Goal: Task Accomplishment & Management: Use online tool/utility

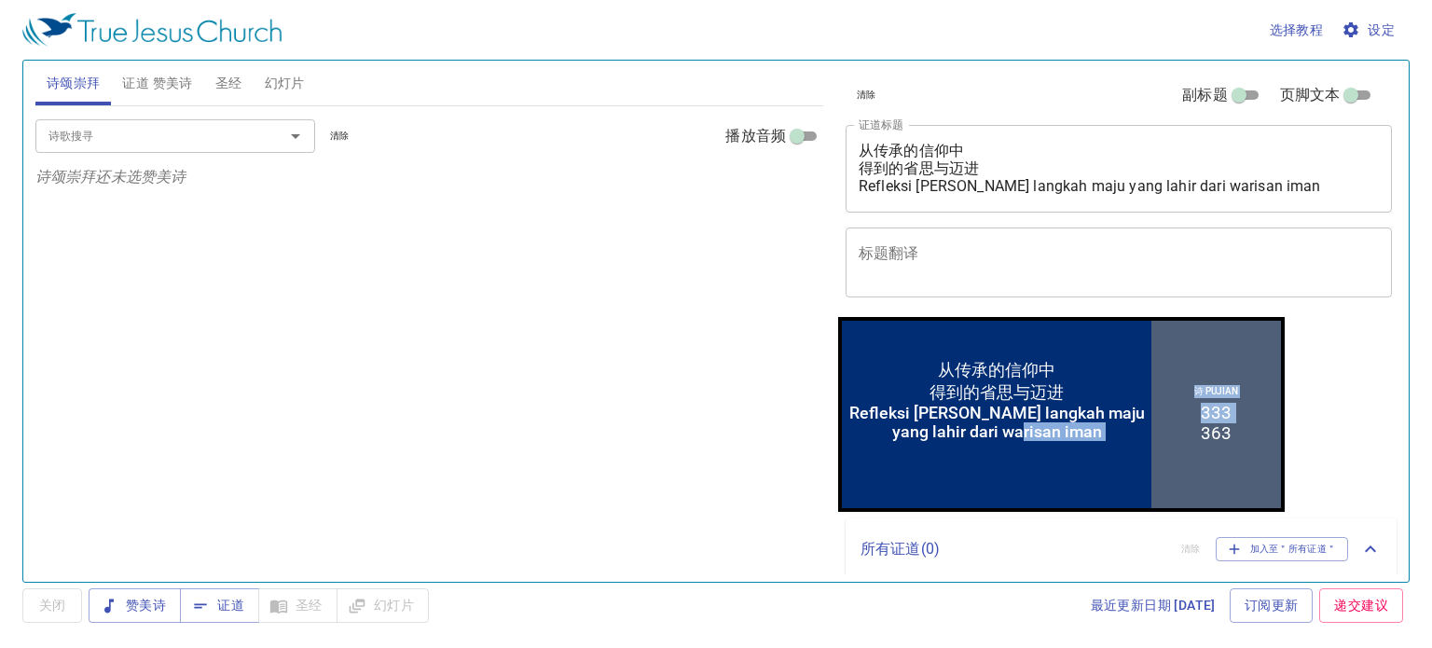
drag, startPoint x: 1085, startPoint y: 424, endPoint x: 1158, endPoint y: 419, distance: 72.9
click at [1188, 422] on div "从传承的信仰中 得到的省思与迈进 Refleksi dan langkah maju yang lahir dari warisan iman 从传承的信仰中…" at bounding box center [1061, 413] width 439 height 187
drag, startPoint x: 1110, startPoint y: 381, endPoint x: 1137, endPoint y: 381, distance: 27.0
click at [1137, 381] on div "从传承的信仰中 得到的省思与迈进 Refleksi dan langkah maju yang lahir dari warisan iman" at bounding box center [996, 399] width 302 height 82
click at [280, 85] on span "幻灯片" at bounding box center [285, 83] width 40 height 23
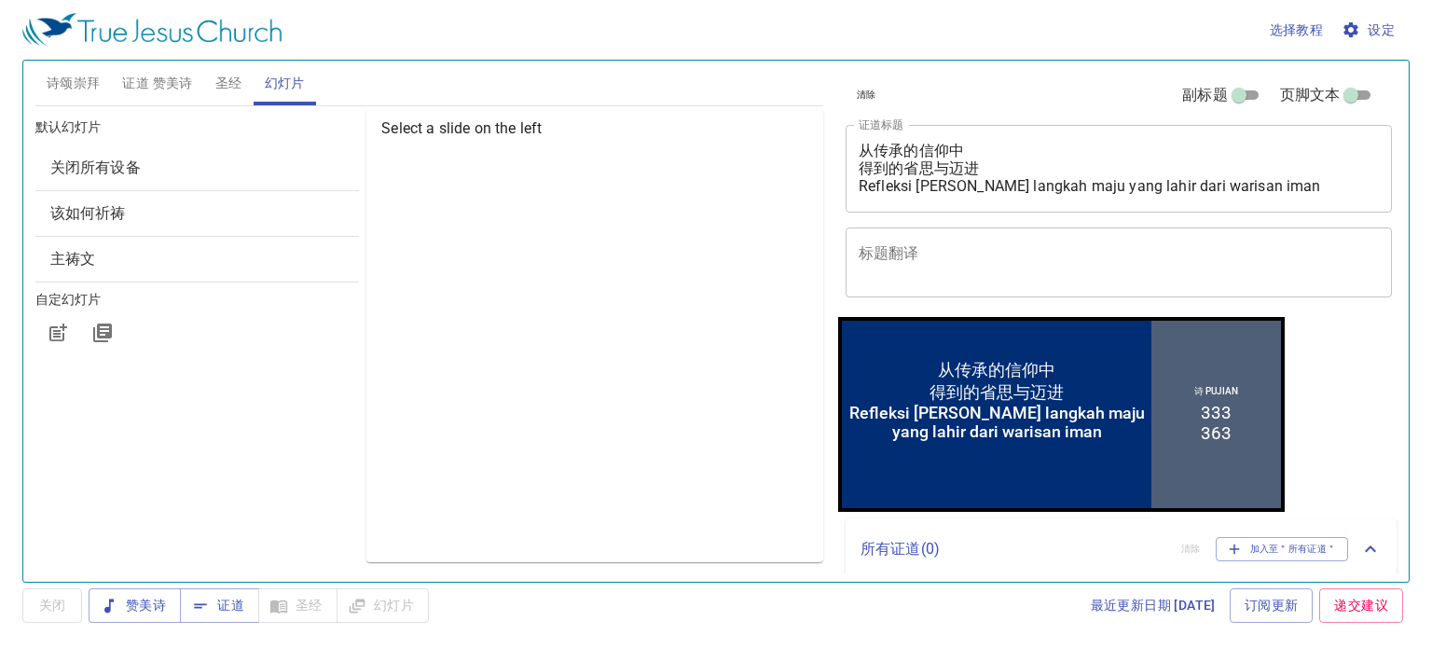
click at [80, 83] on span "诗颂崇拜" at bounding box center [74, 83] width 54 height 23
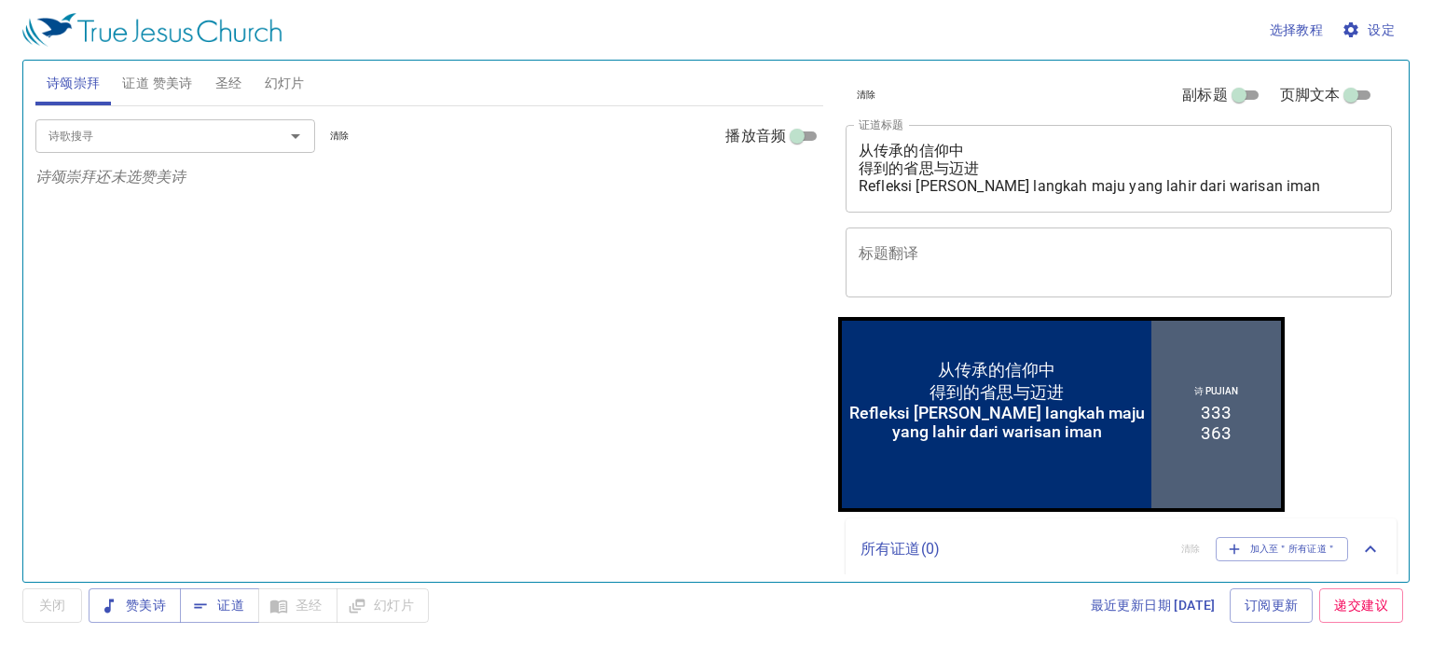
click at [1107, 398] on div "从传承的信仰中 得到的省思与迈进 Refleksi dan langkah maju yang lahir dari warisan iman" at bounding box center [996, 399] width 302 height 82
click at [396, 612] on div "赞美诗 证道 圣经 幻灯片" at bounding box center [259, 605] width 340 height 34
click at [393, 607] on div "赞美诗 证道 圣经 幻灯片" at bounding box center [259, 605] width 340 height 34
click at [276, 80] on span "幻灯片" at bounding box center [285, 83] width 40 height 23
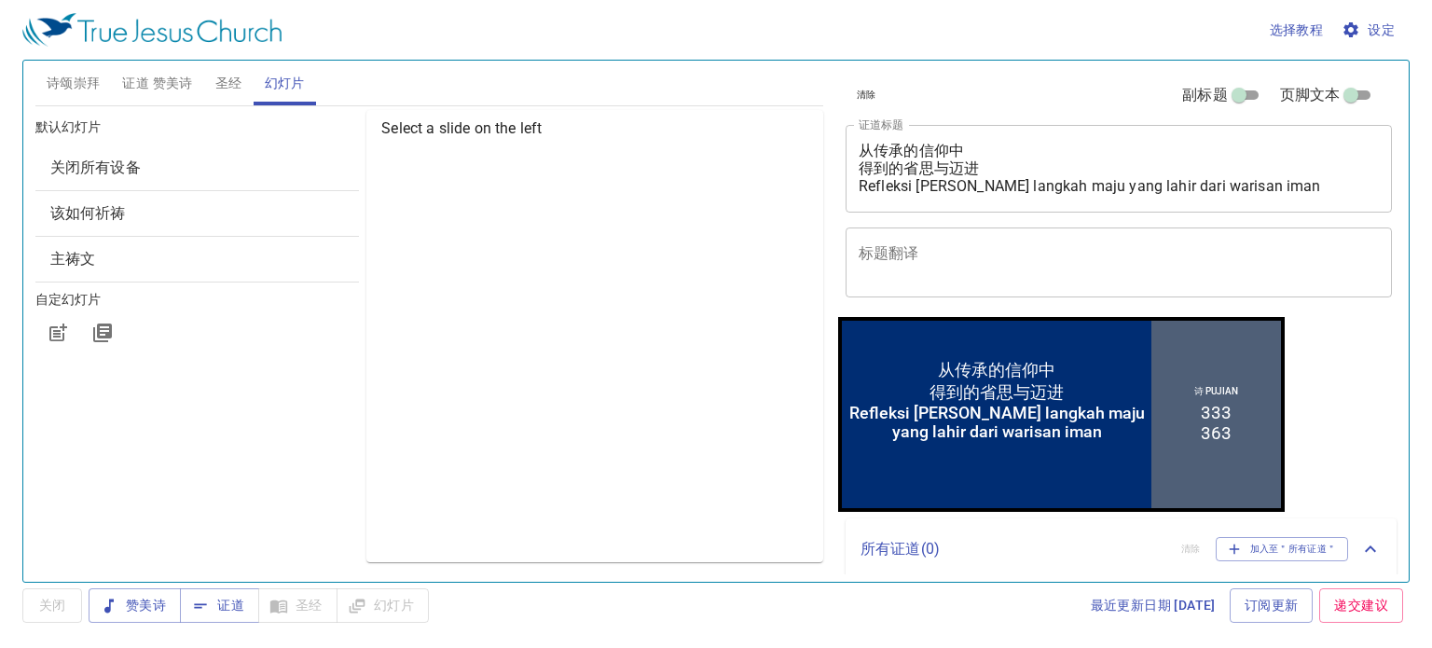
click at [131, 171] on span "关闭所有设备" at bounding box center [95, 167] width 90 height 18
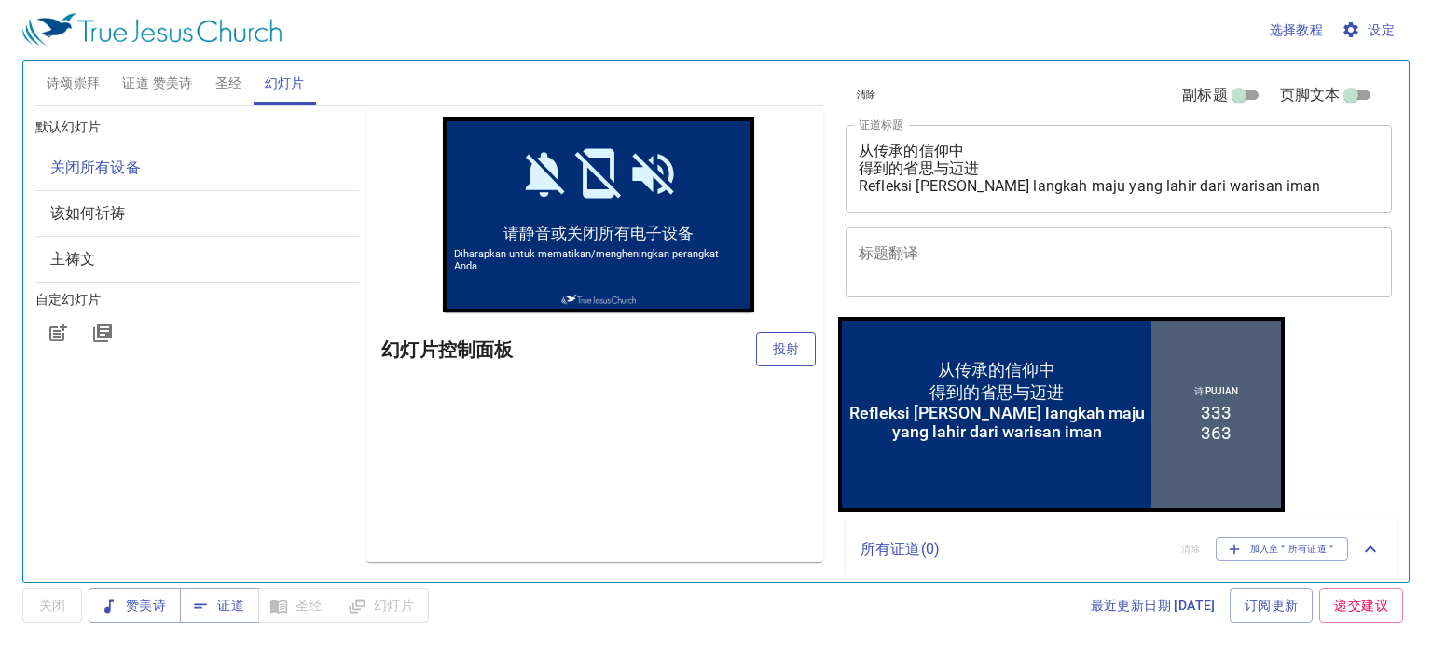
click at [790, 356] on span "投射" at bounding box center [786, 348] width 30 height 23
click at [250, 405] on div "默认幻灯片 关闭所有设备 该如何祈祷 主祷文 自定幻灯片" at bounding box center [198, 336] width 332 height 460
click at [175, 452] on div "默认幻灯片 关闭所有设备 该如何祈祷 主祷文 自定幻灯片" at bounding box center [198, 336] width 332 height 460
drag, startPoint x: 153, startPoint y: 436, endPoint x: 155, endPoint y: 403, distance: 33.6
click at [153, 410] on div "默认幻灯片 关闭所有设备 该如何祈祷 主祷文 自定幻灯片" at bounding box center [198, 336] width 332 height 460
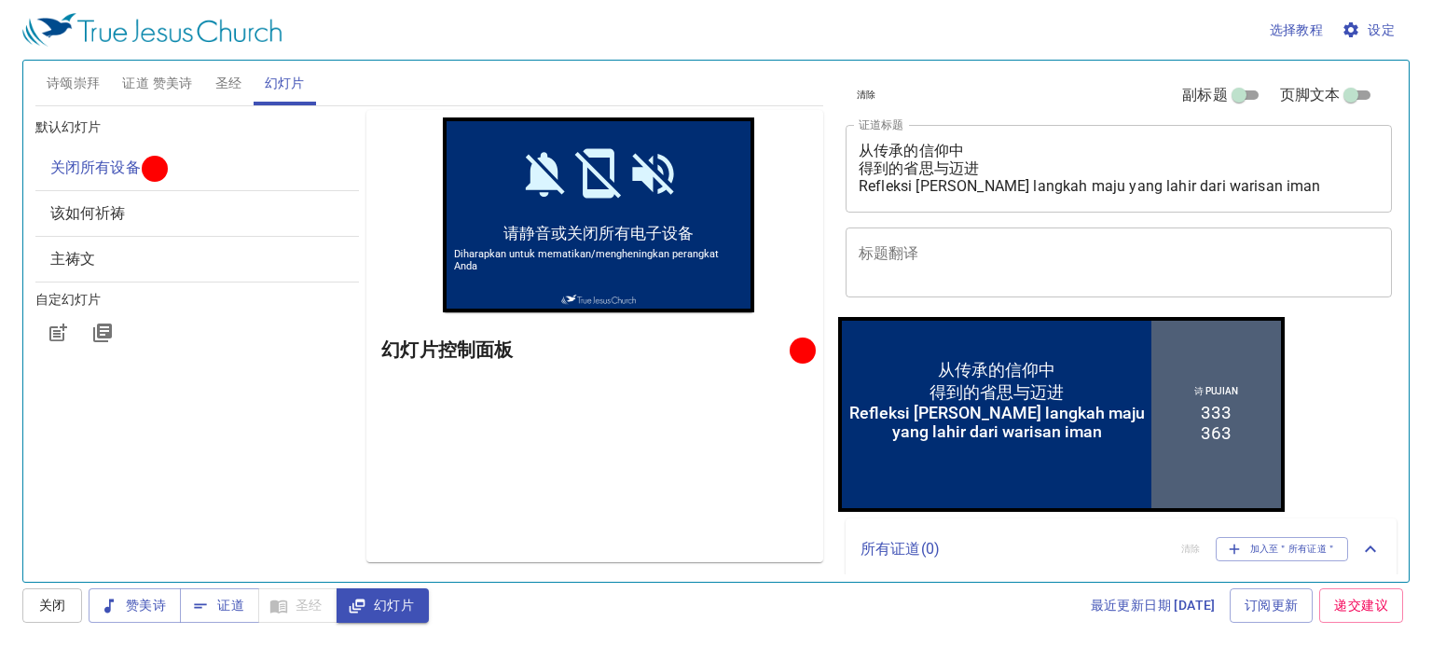
click at [208, 314] on div at bounding box center [197, 332] width 324 height 45
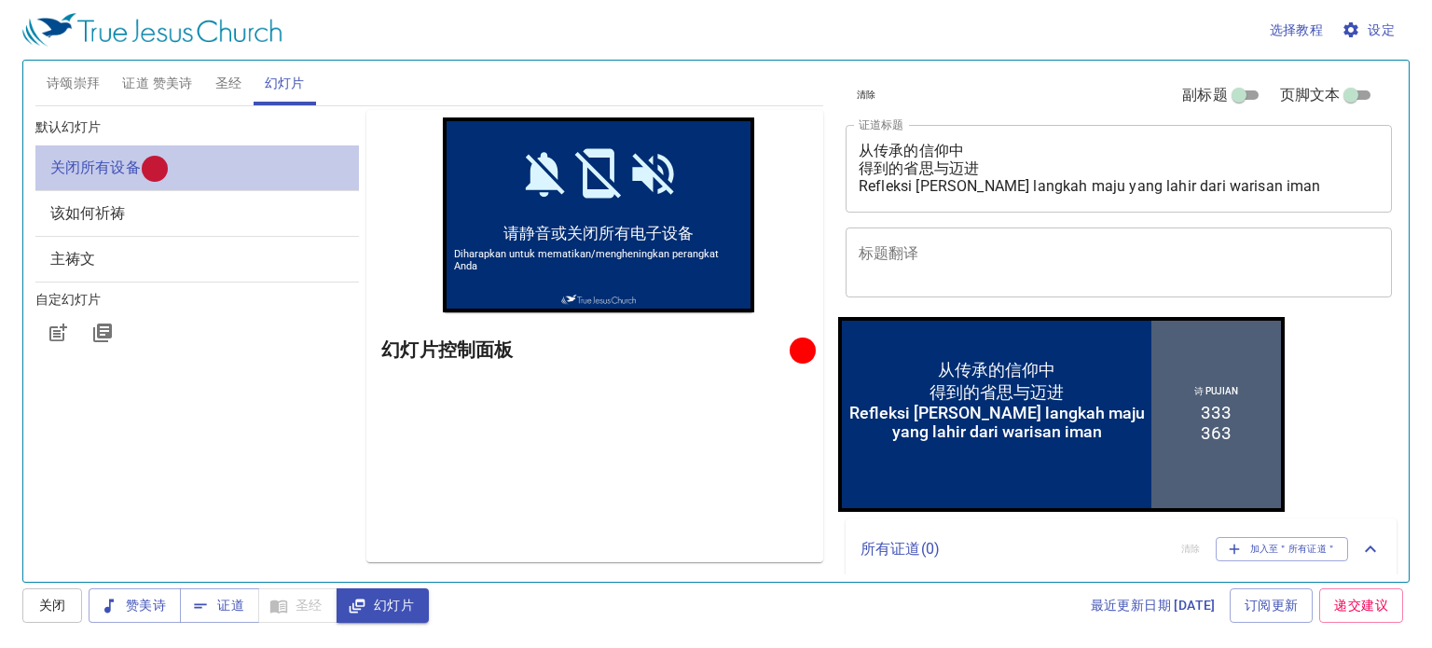
drag, startPoint x: 351, startPoint y: 176, endPoint x: 332, endPoint y: 191, distance: 24.6
click at [351, 175] on div "关闭所有设备" at bounding box center [197, 167] width 324 height 45
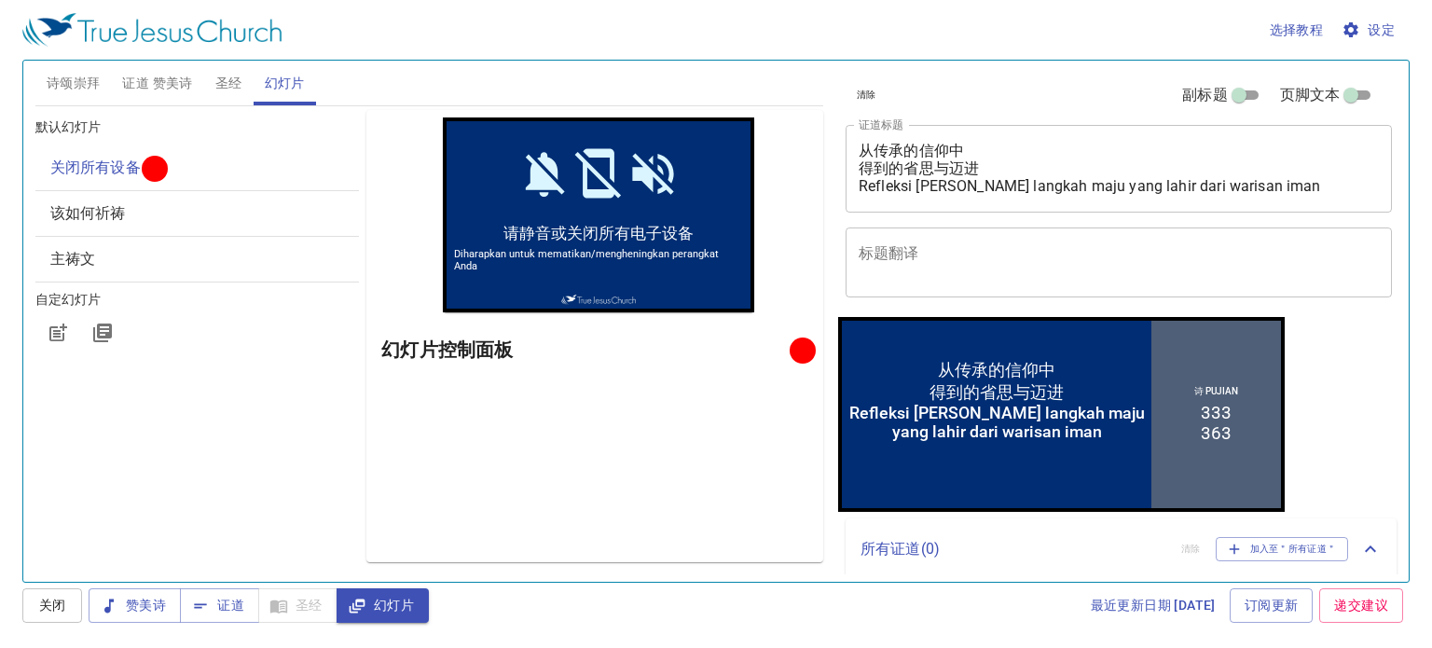
click at [264, 409] on div "默认幻灯片 关闭所有设备 该如何祈祷 主祷文 自定幻灯片" at bounding box center [198, 336] width 332 height 460
click at [257, 410] on div "默认幻灯片 关闭所有设备 该如何祈祷 主祷文 自定幻灯片" at bounding box center [198, 336] width 332 height 460
click at [1007, 171] on textarea "从传承的信仰中 得到的省思与迈进 Refleksi dan langkah maju yang lahir dari warisan iman" at bounding box center [1119, 168] width 520 height 53
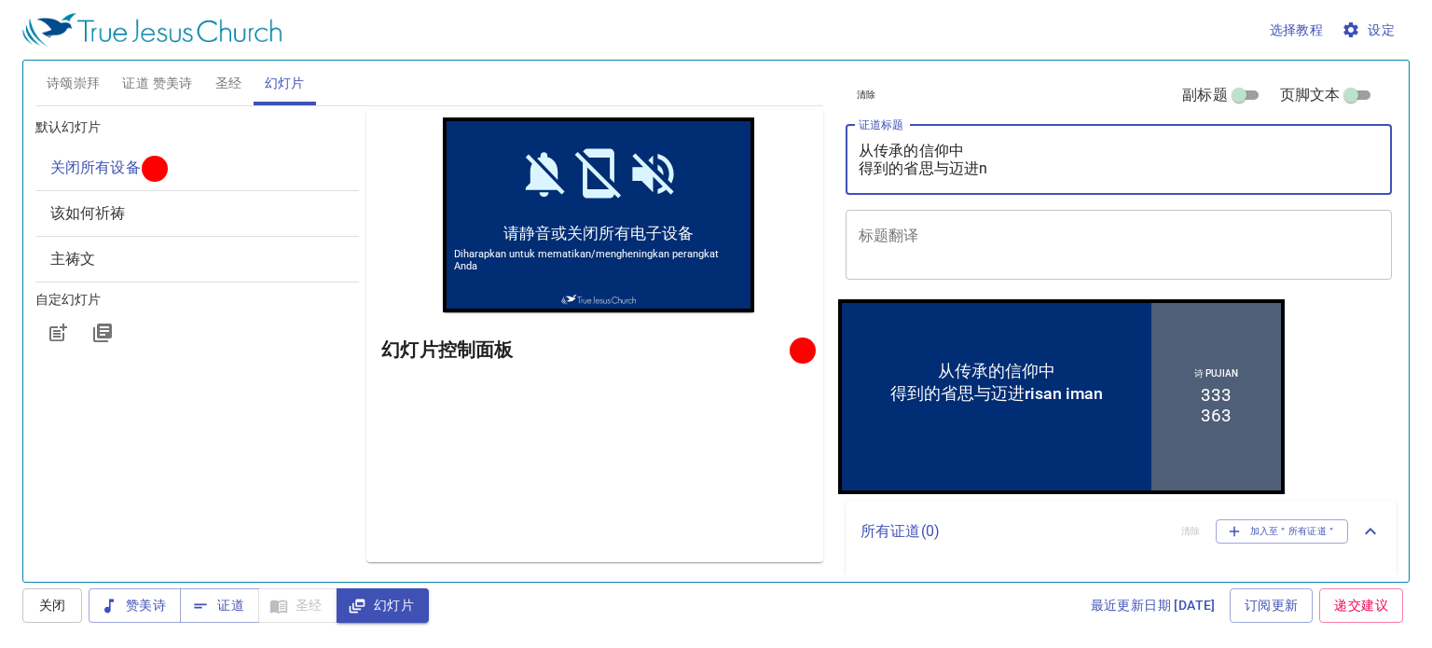
type textarea "从传承的信仰中 得到的省思与迈进"
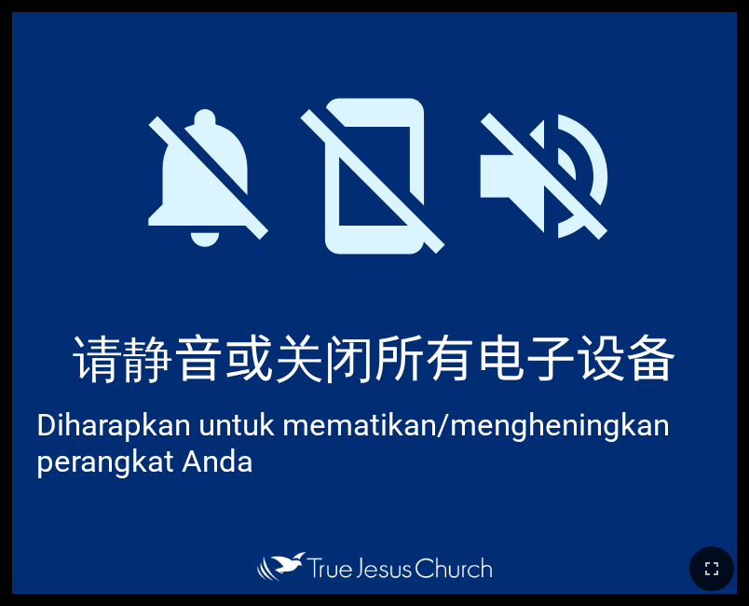
drag, startPoint x: 583, startPoint y: 301, endPoint x: 555, endPoint y: 308, distance: 28.7
click at [610, 298] on div at bounding box center [374, 163] width 725 height 303
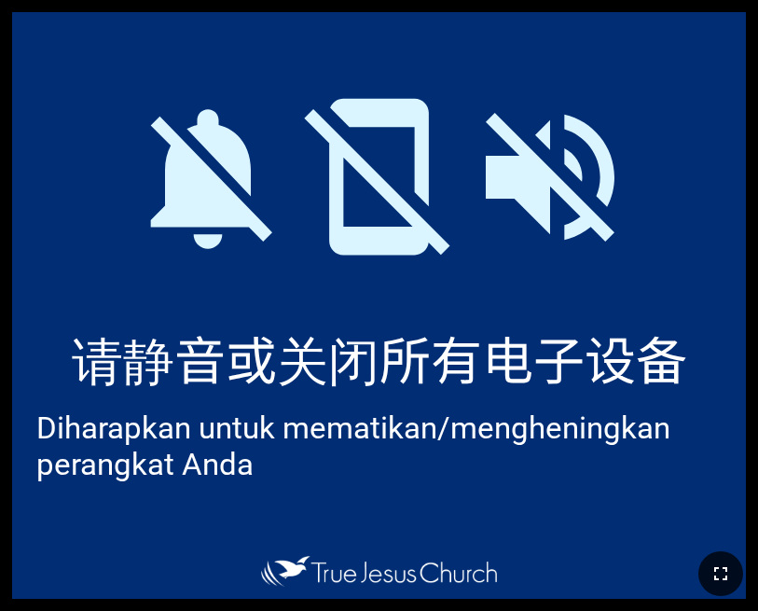
click at [719, 551] on button "button" at bounding box center [720, 573] width 45 height 45
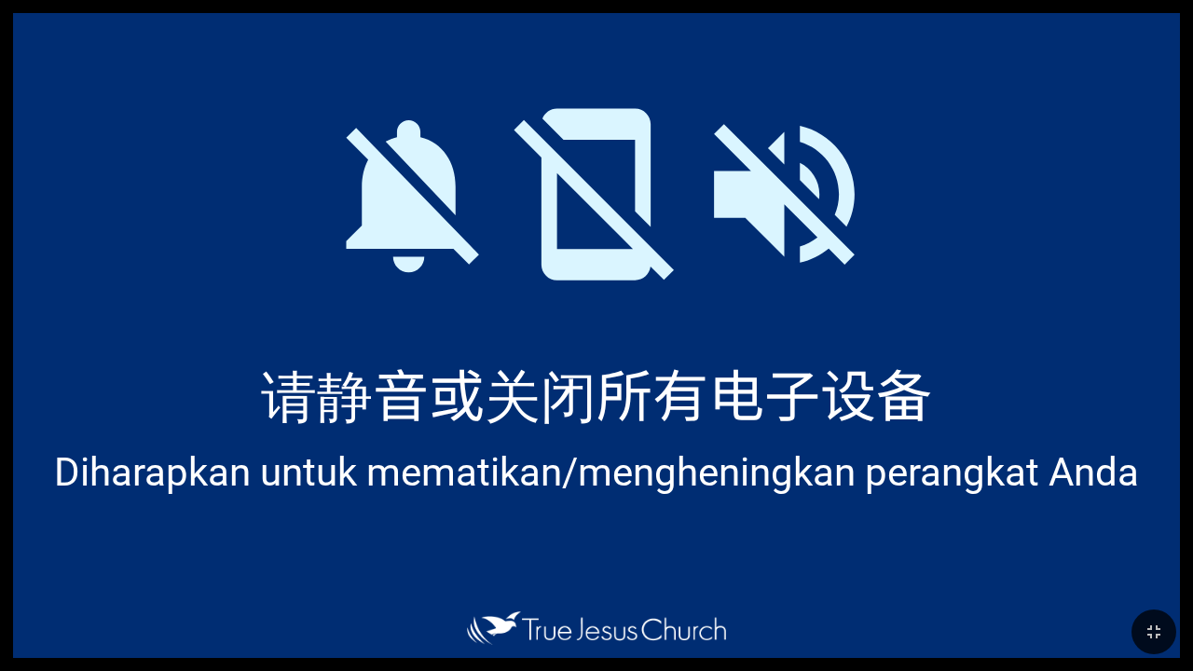
drag, startPoint x: 12, startPoint y: 351, endPoint x: -43, endPoint y: 352, distance: 55.0
click at [0, 0] on html "从传承的信仰中 得到的省思与迈进 Refleksi dan langkah maju yang lahir dari warisan iman 从传承的信仰中…" at bounding box center [596, 0] width 1193 height 0
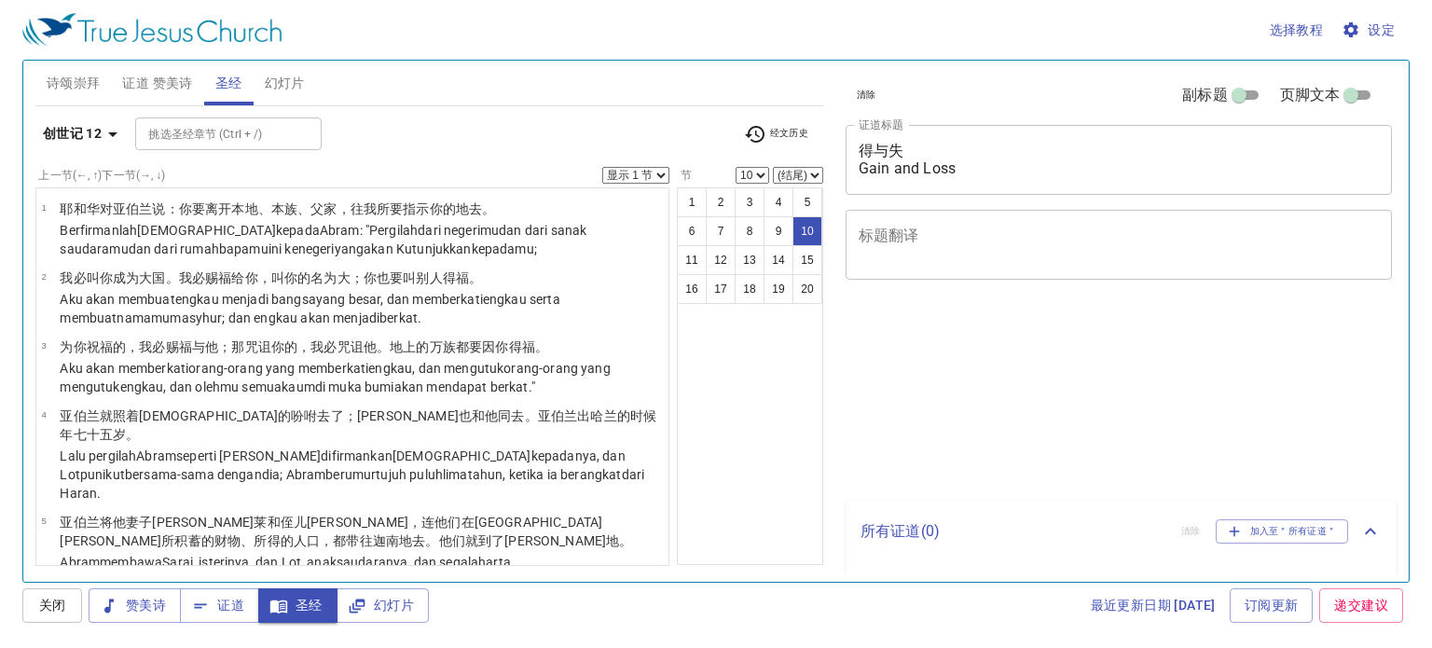
select select "10"
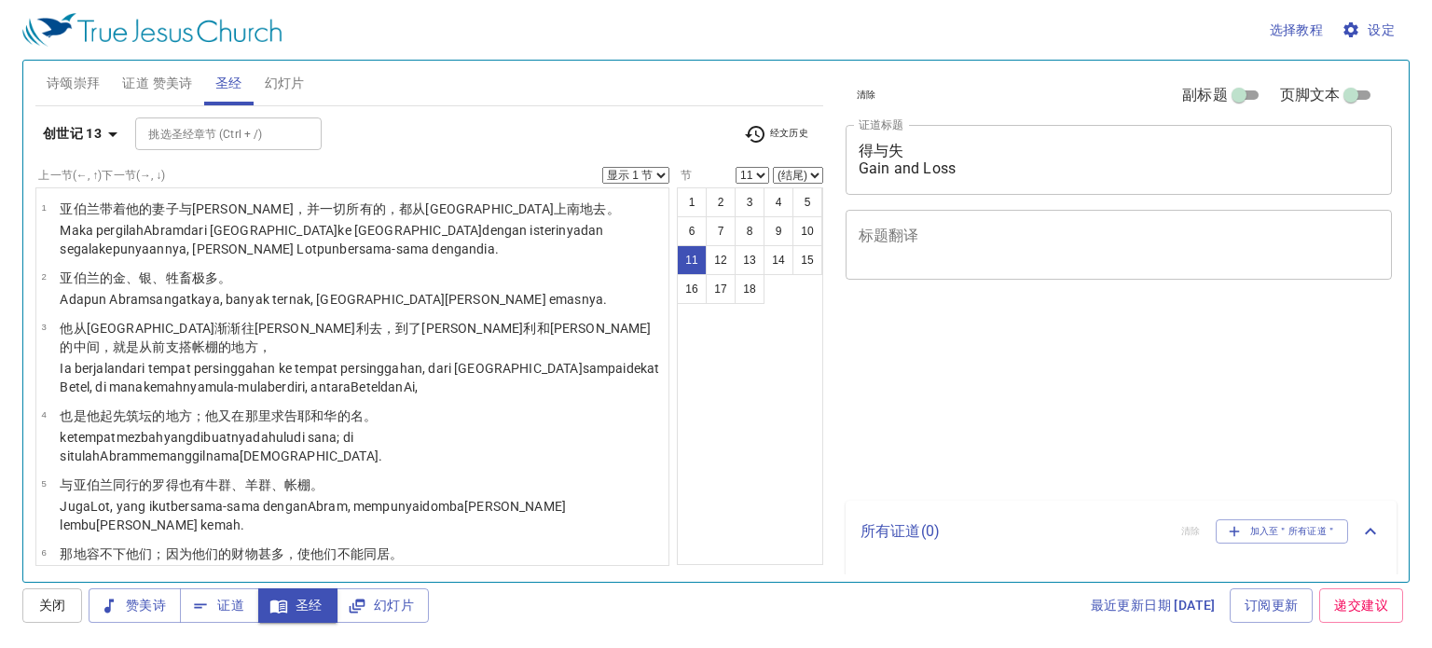
select select "11"
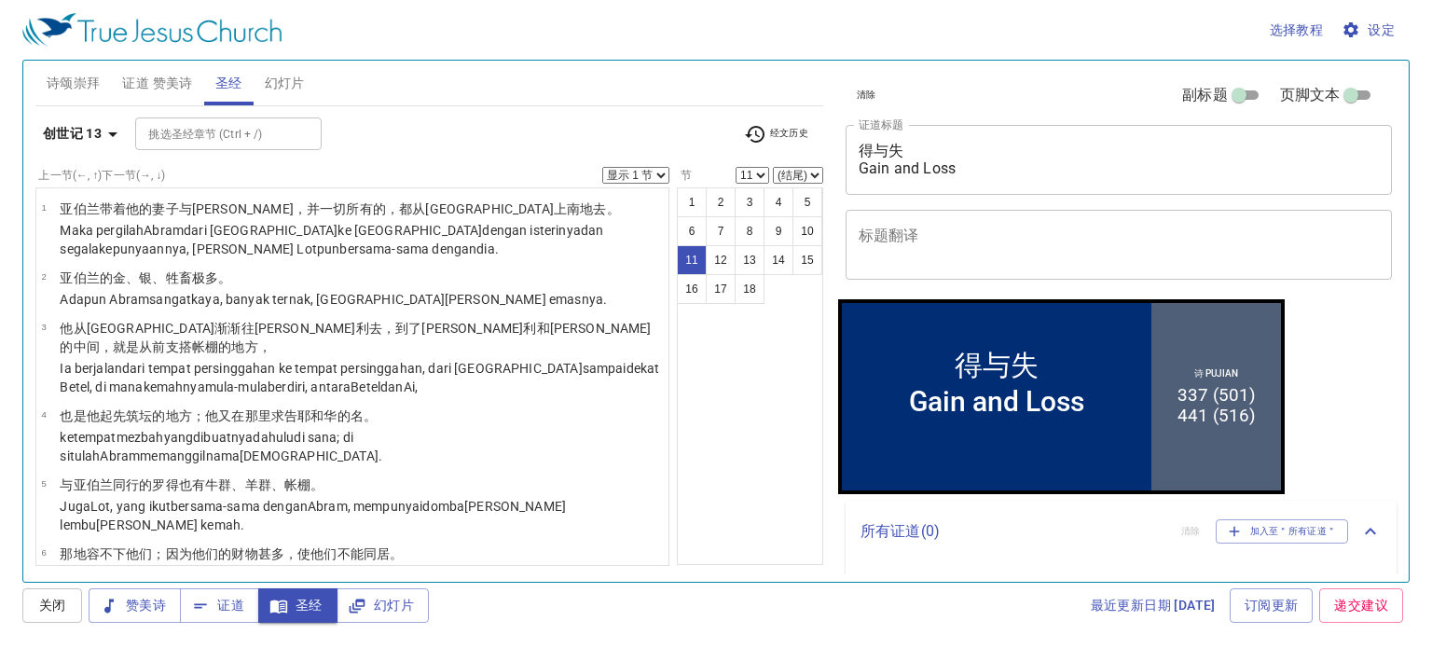
scroll to position [559, 0]
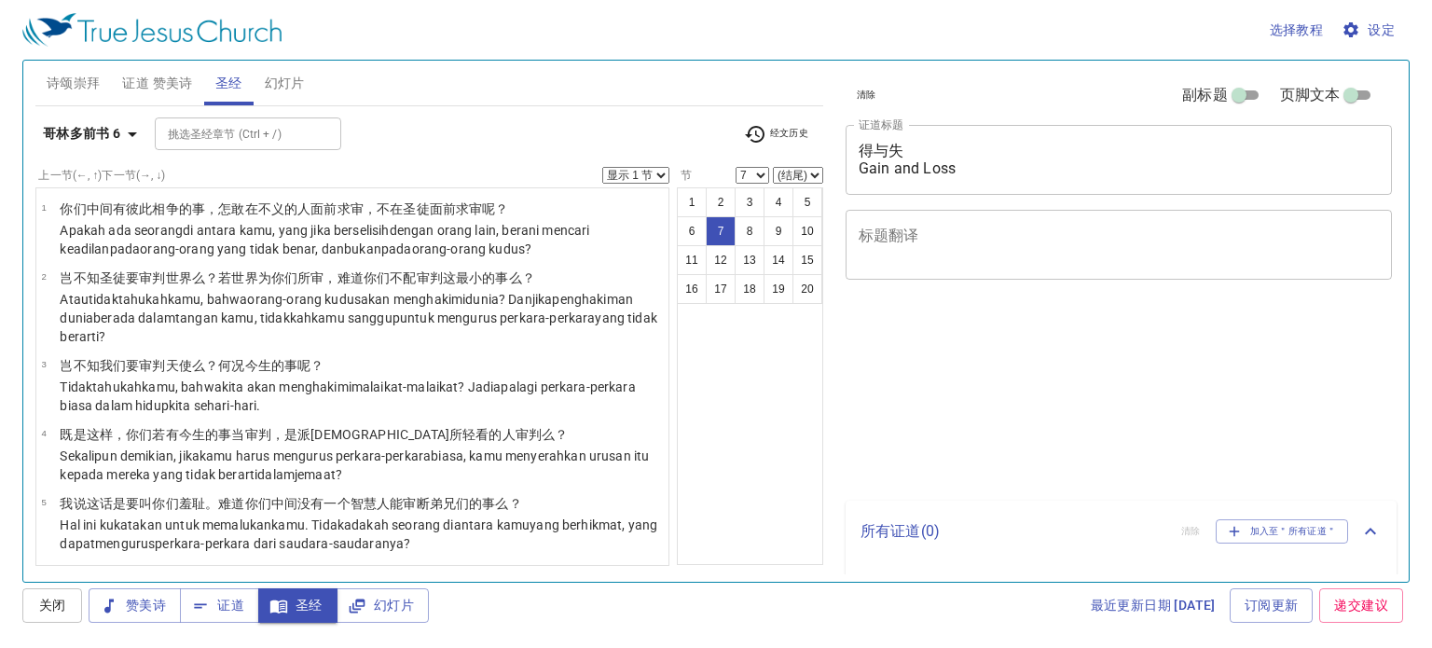
select select "7"
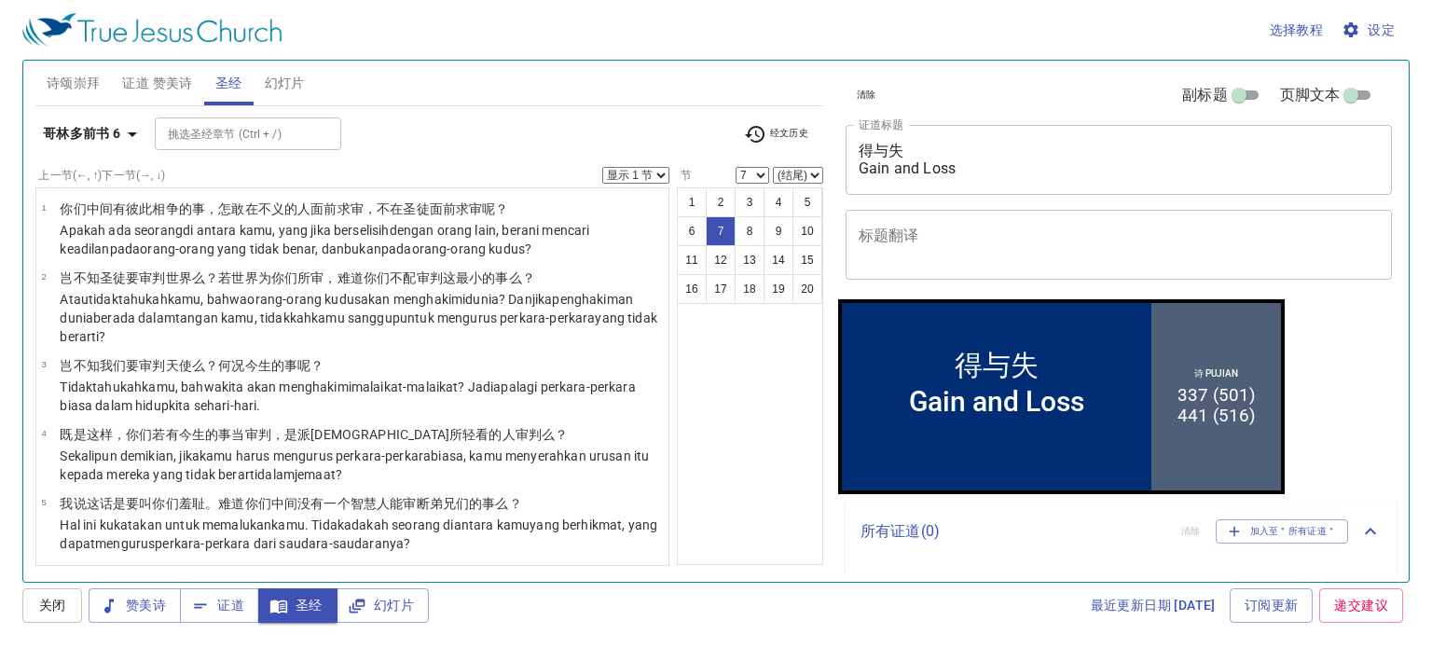
scroll to position [388, 0]
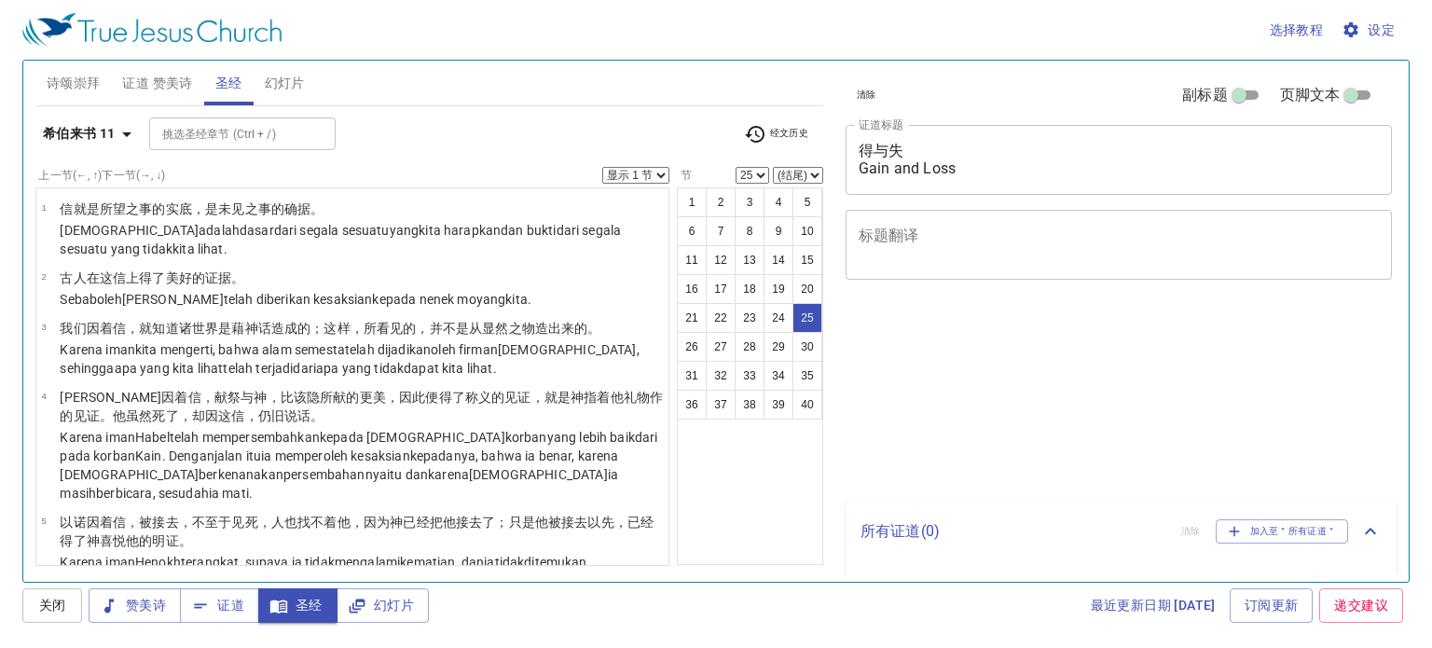
select select "25"
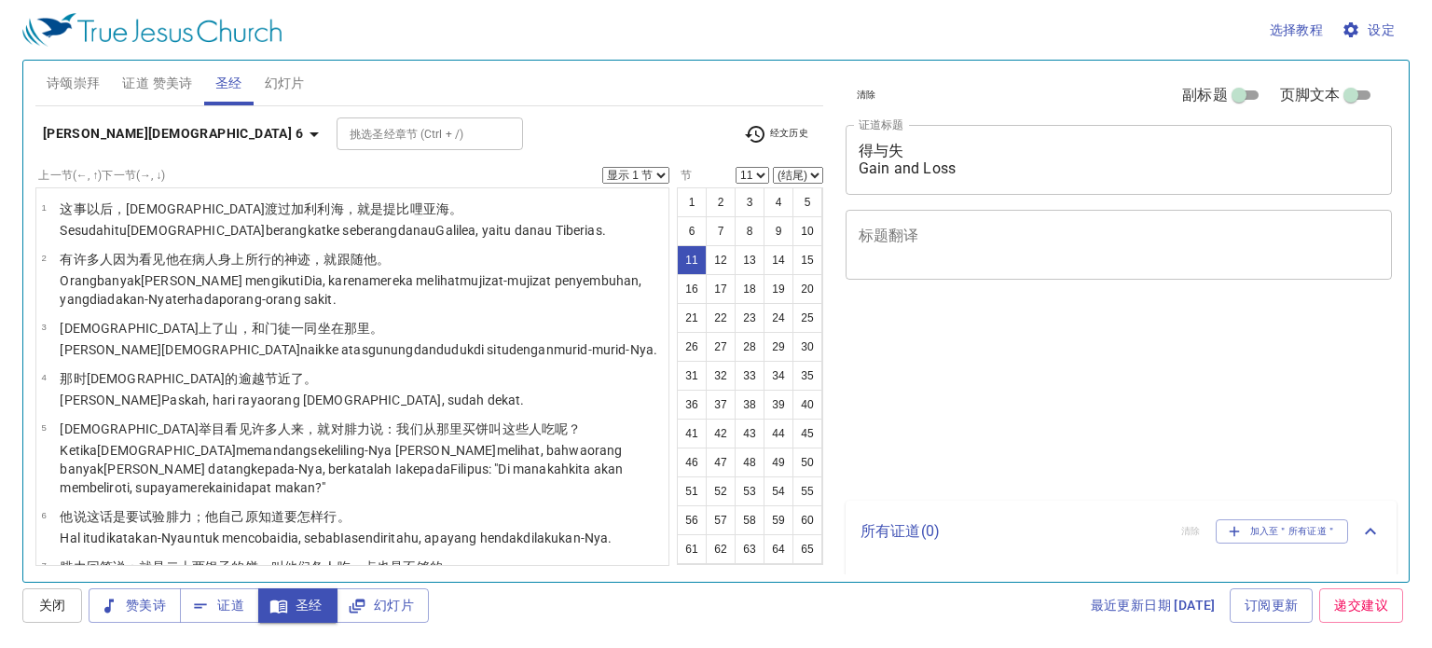
select select "11"
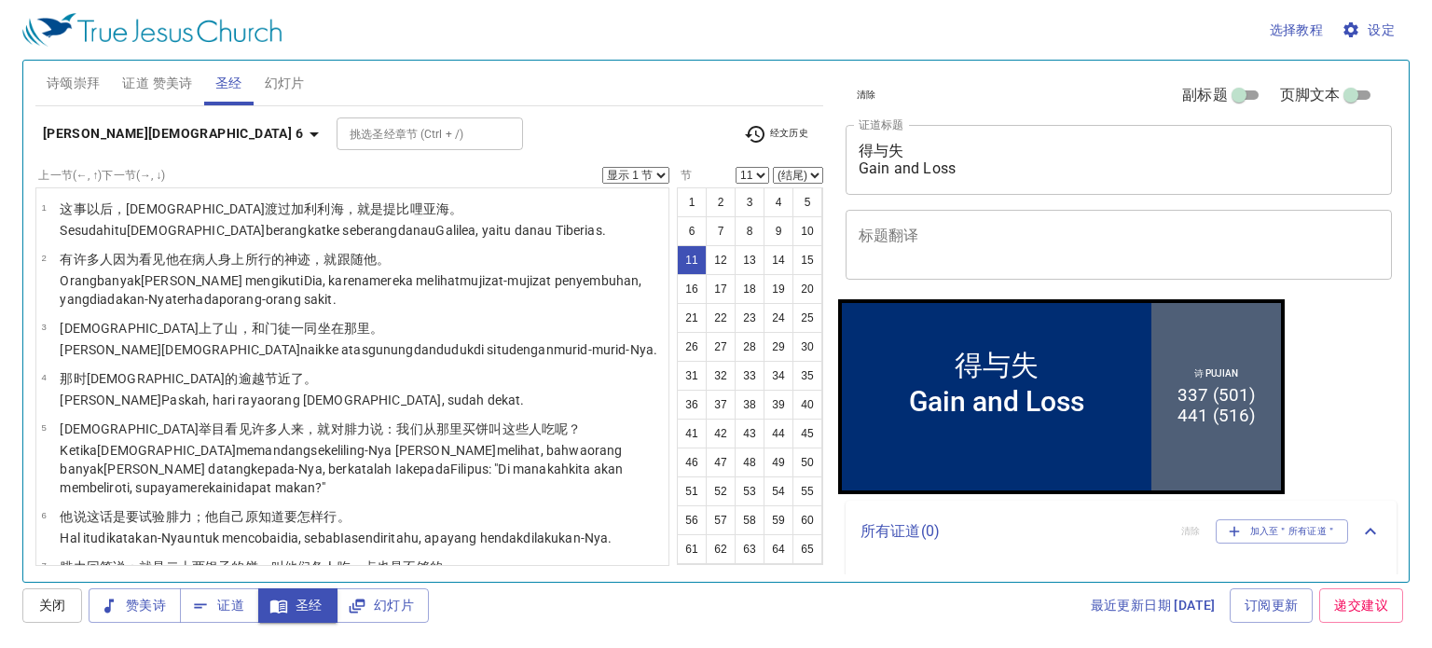
scroll to position [364, 0]
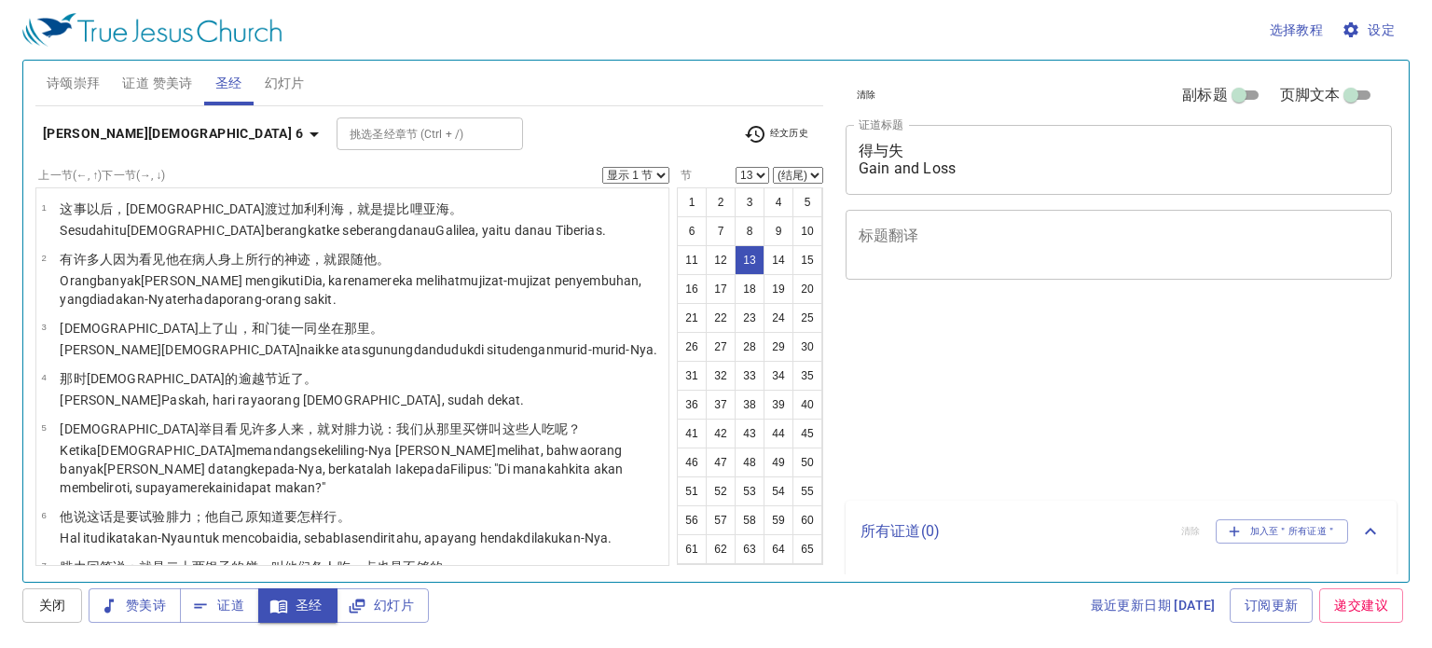
select select "13"
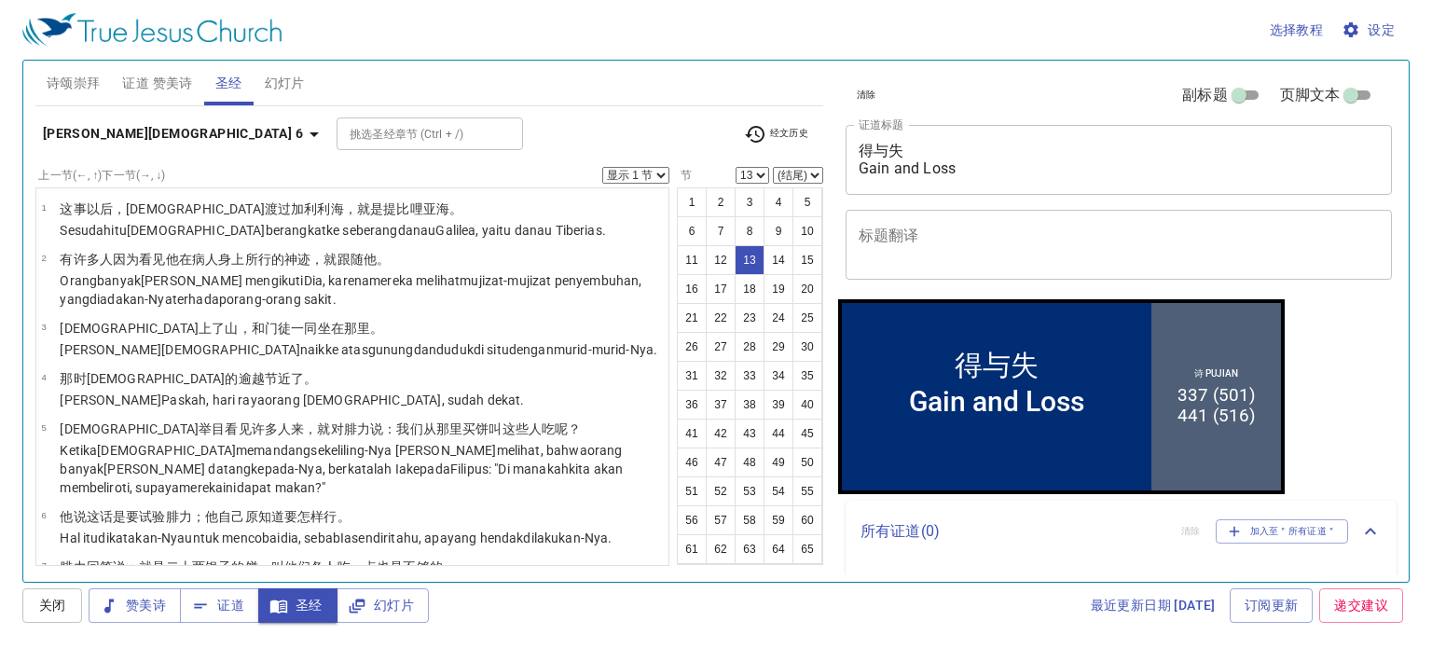
scroll to position [537, 0]
